Goal: Browse casually: Explore the website without a specific task or goal

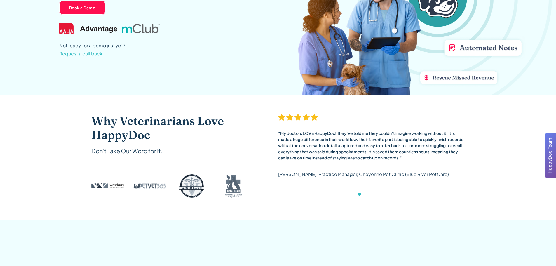
scroll to position [146, 0]
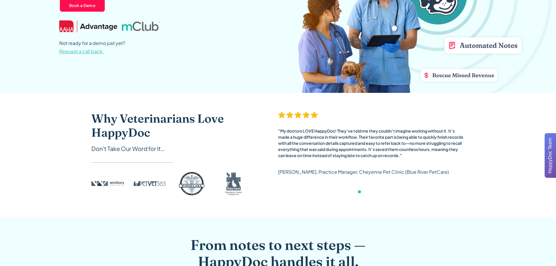
click at [405, 148] on div ""My doctors LOVE HappyDoc! They’ve told me they couldn’t imagine working withou…" at bounding box center [371, 143] width 187 height 31
click at [371, 192] on div "carousel" at bounding box center [371, 193] width 187 height 12
click at [365, 191] on div "Show slide 2 of 6" at bounding box center [364, 191] width 3 height 3
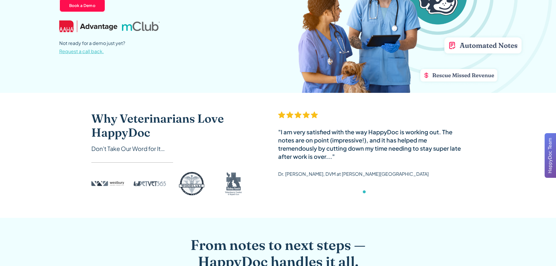
click at [371, 191] on div "carousel" at bounding box center [371, 193] width 187 height 12
drag, startPoint x: 366, startPoint y: 192, endPoint x: 373, endPoint y: 191, distance: 7.0
click at [370, 191] on div "carousel" at bounding box center [371, 193] width 187 height 12
click at [370, 192] on div "Show slide 3 of 6" at bounding box center [369, 191] width 3 height 3
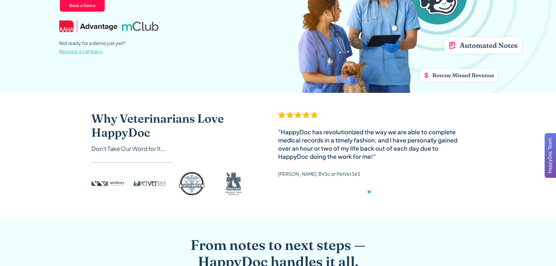
click at [373, 191] on div "Show slide 4 of 6" at bounding box center [374, 191] width 3 height 3
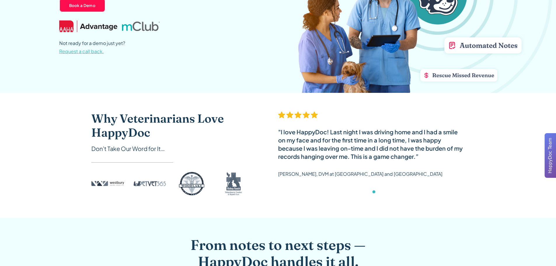
click at [379, 192] on div "Show slide 5 of 6" at bounding box center [378, 191] width 3 height 3
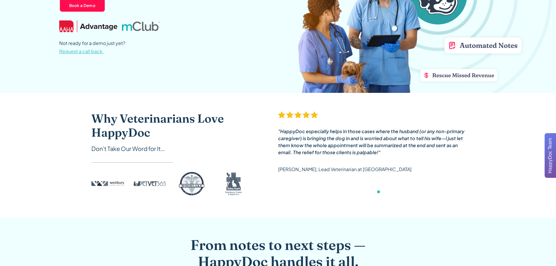
click at [382, 191] on div "Show slide 6 of 6" at bounding box center [383, 191] width 3 height 3
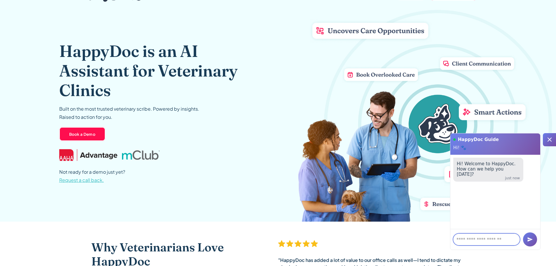
scroll to position [0, 0]
